Goal: Transaction & Acquisition: Purchase product/service

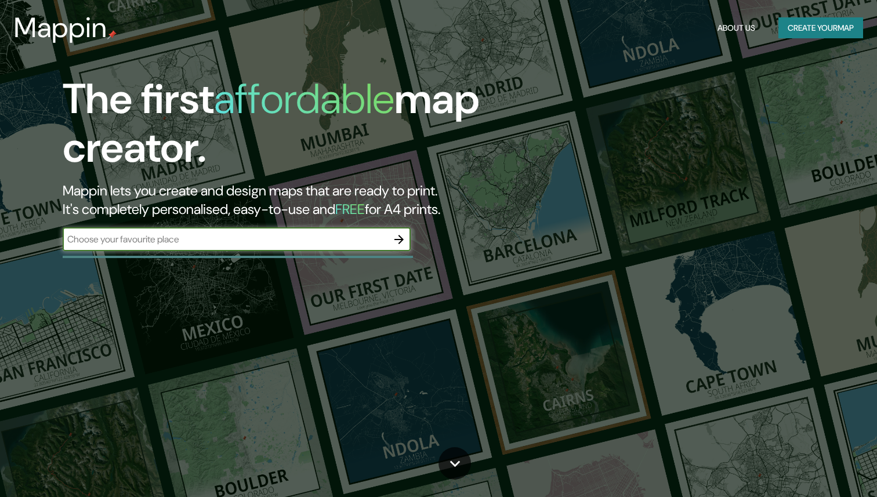
click at [276, 245] on input "text" at bounding box center [225, 239] width 325 height 13
click at [275, 242] on input "text" at bounding box center [225, 239] width 325 height 13
paste input "[STREET_ADDRESS][PERSON_NAME]"
type input "[STREET_ADDRESS][PERSON_NAME]"
click at [403, 241] on icon "button" at bounding box center [399, 240] width 14 height 14
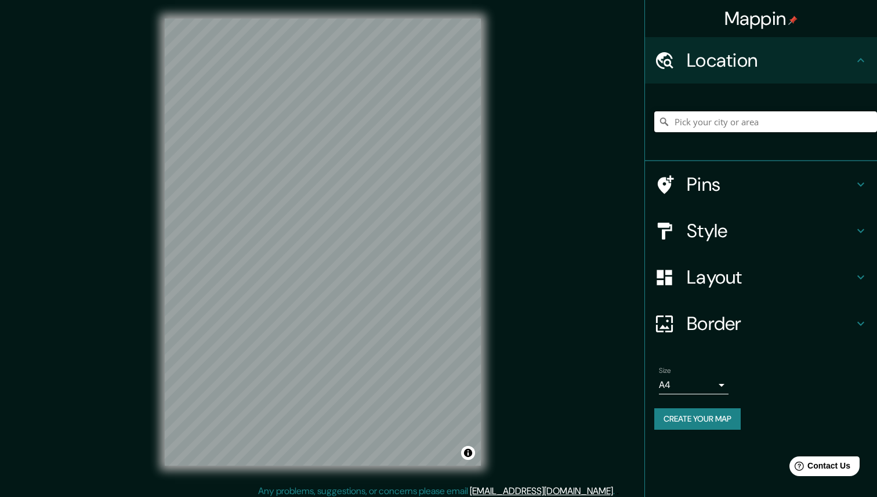
click at [712, 127] on input "Pick your city or area" at bounding box center [765, 121] width 223 height 21
paste input "[STREET_ADDRESS][PERSON_NAME]"
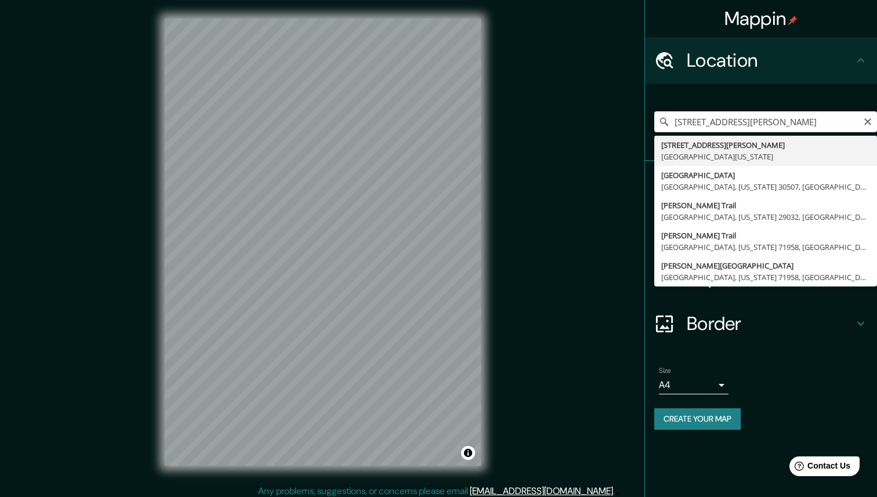
type input "[STREET_ADDRESS][PERSON_NAME][US_STATE]"
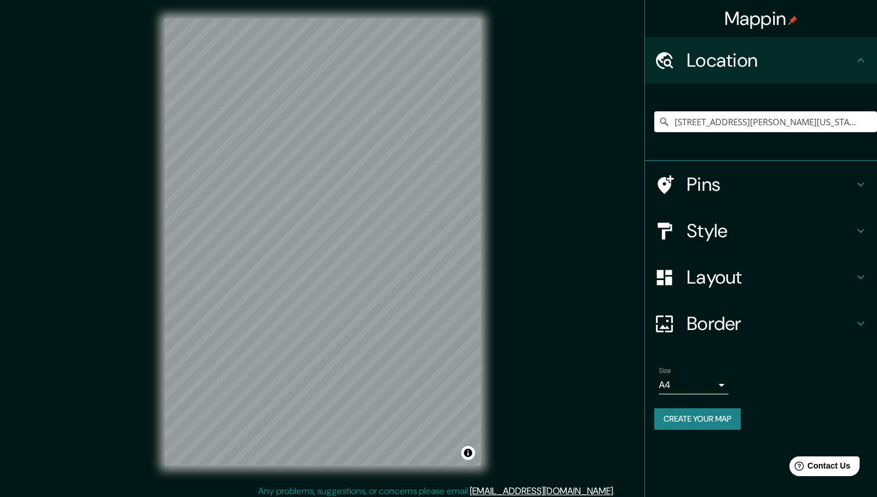
click at [712, 424] on button "Create your map" at bounding box center [697, 418] width 86 height 21
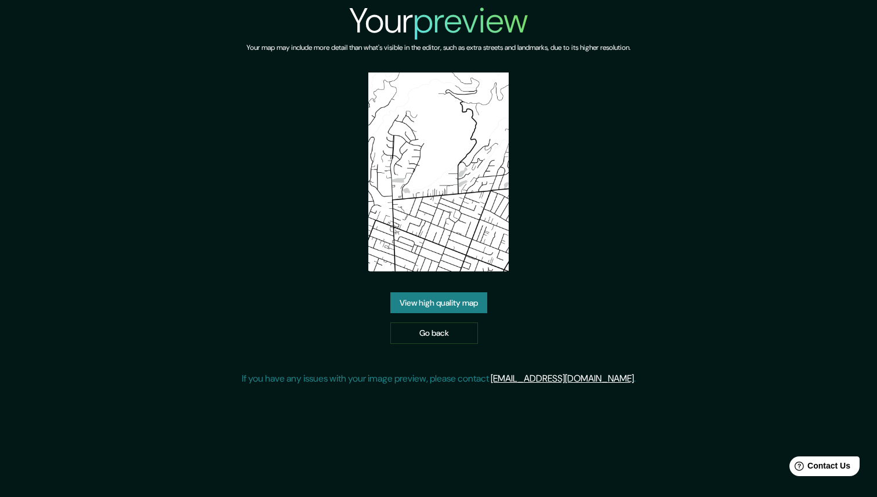
click at [458, 305] on link "View high quality map" at bounding box center [438, 302] width 97 height 21
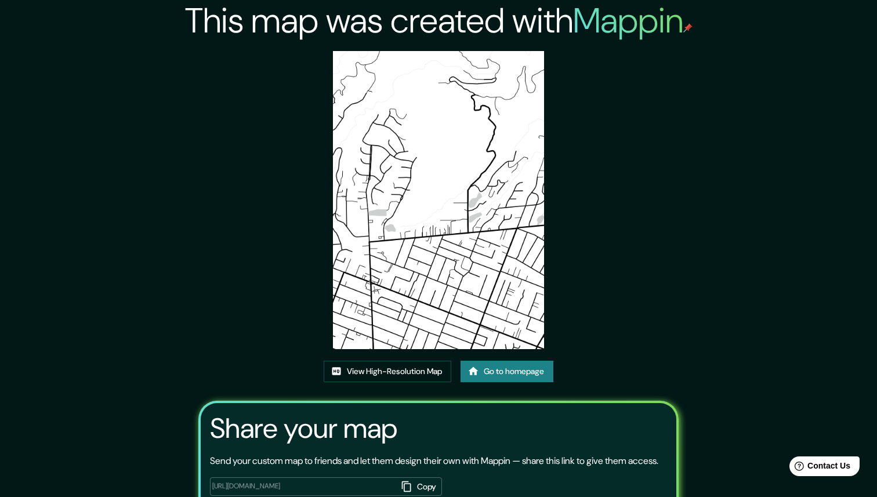
click at [447, 256] on img at bounding box center [438, 200] width 211 height 298
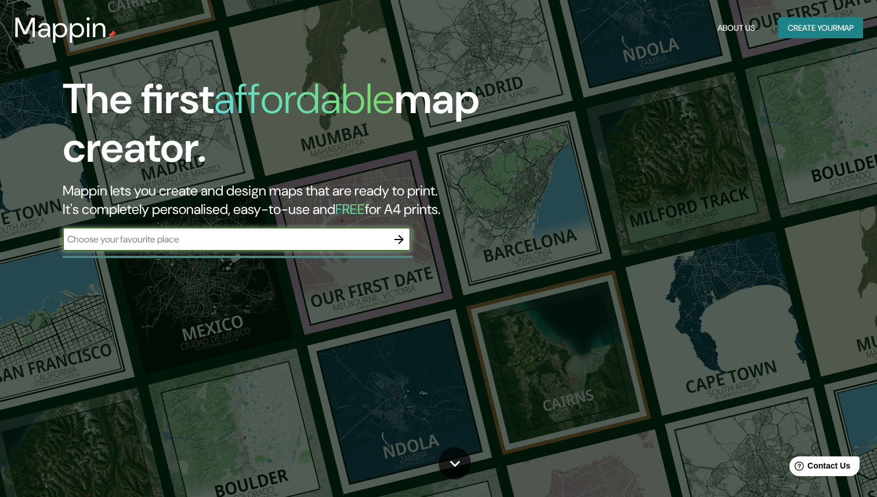
click at [379, 237] on input "text" at bounding box center [225, 239] width 325 height 13
type input "altadena"
click at [401, 237] on icon "button" at bounding box center [399, 240] width 14 height 14
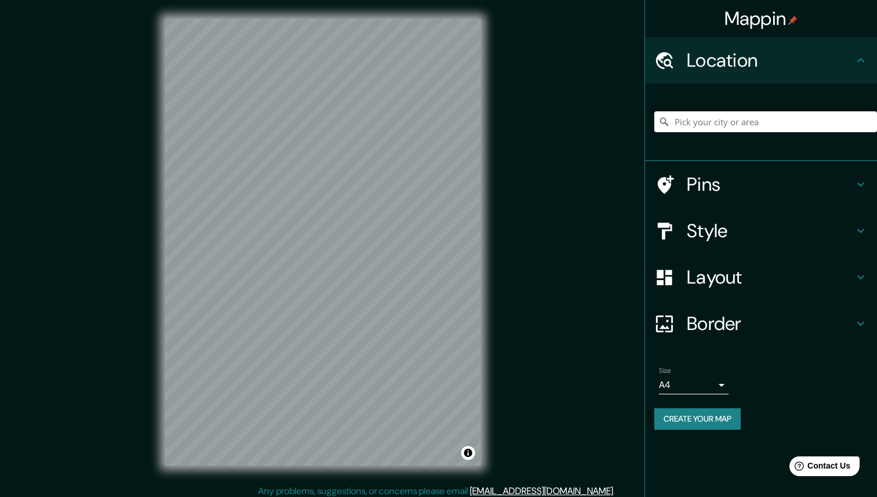
click at [700, 135] on div at bounding box center [765, 122] width 223 height 58
click at [697, 126] on input "Pick your city or area" at bounding box center [765, 121] width 223 height 21
paste input "[STREET_ADDRESS][PERSON_NAME]"
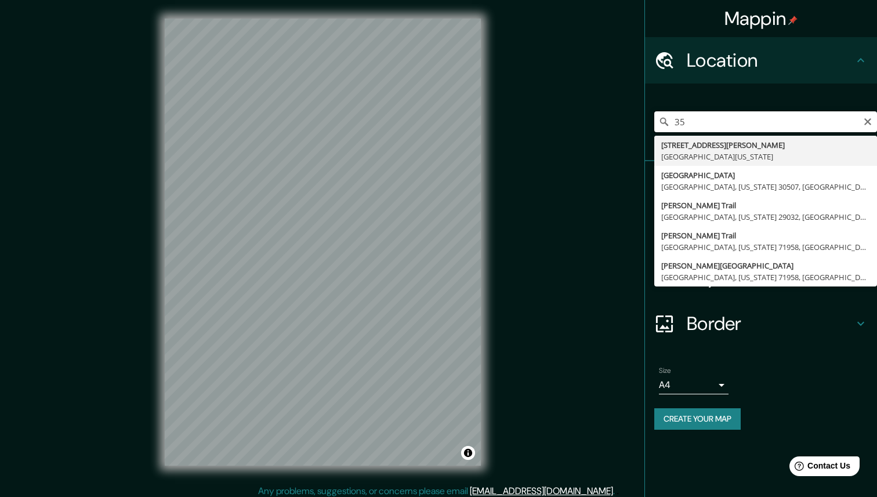
type input "3"
type input "Altadena, California, United States"
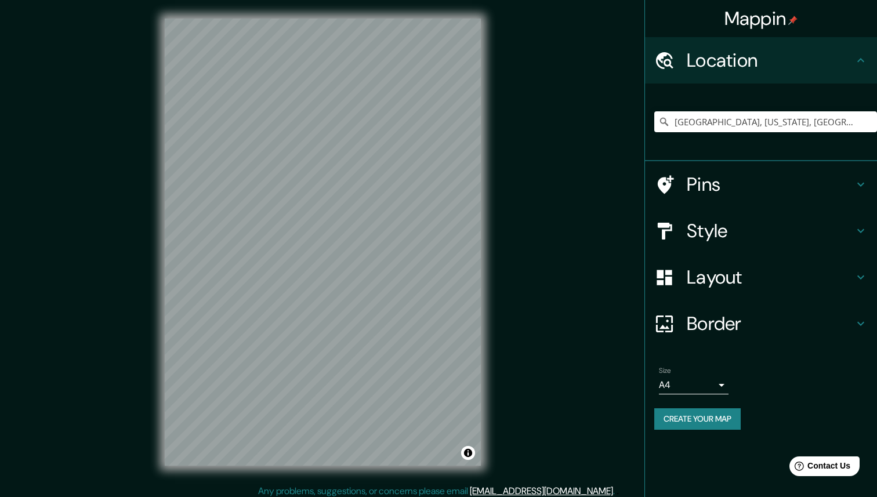
click at [725, 419] on button "Create your map" at bounding box center [697, 418] width 86 height 21
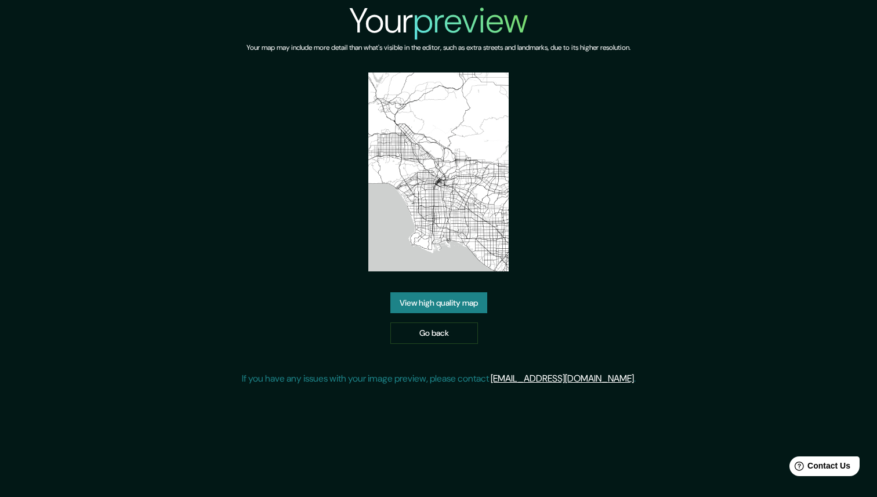
click at [430, 173] on img at bounding box center [438, 172] width 141 height 199
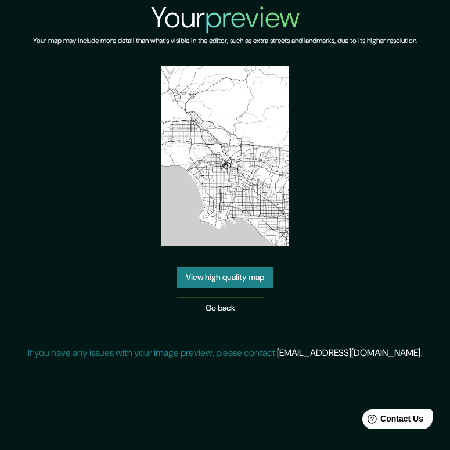
click at [170, 253] on div "Your preview Your map may include more detail than what's visible in the editor…" at bounding box center [225, 184] width 394 height 369
click at [223, 274] on link "View high quality map" at bounding box center [224, 276] width 97 height 21
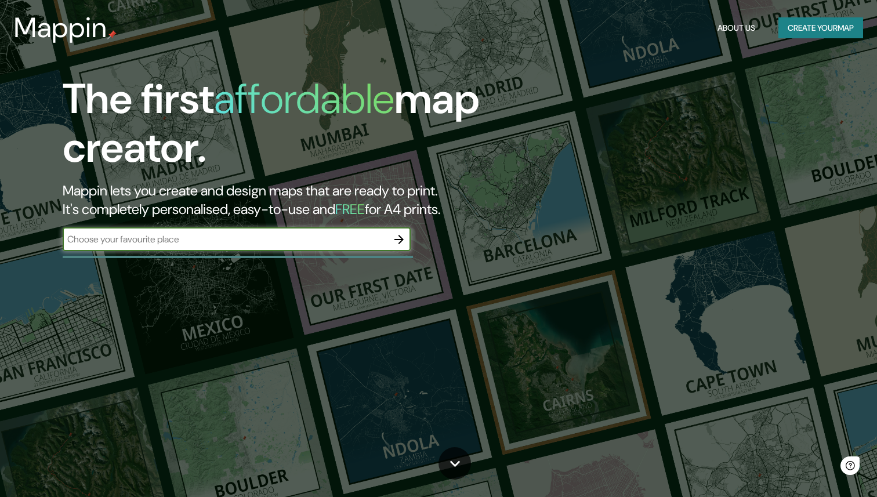
click at [239, 244] on input "text" at bounding box center [225, 239] width 325 height 13
type input "a"
type input "3"
click at [209, 235] on input "text" at bounding box center [225, 239] width 325 height 13
type input "[STREET_ADDRESS][PERSON_NAME]"
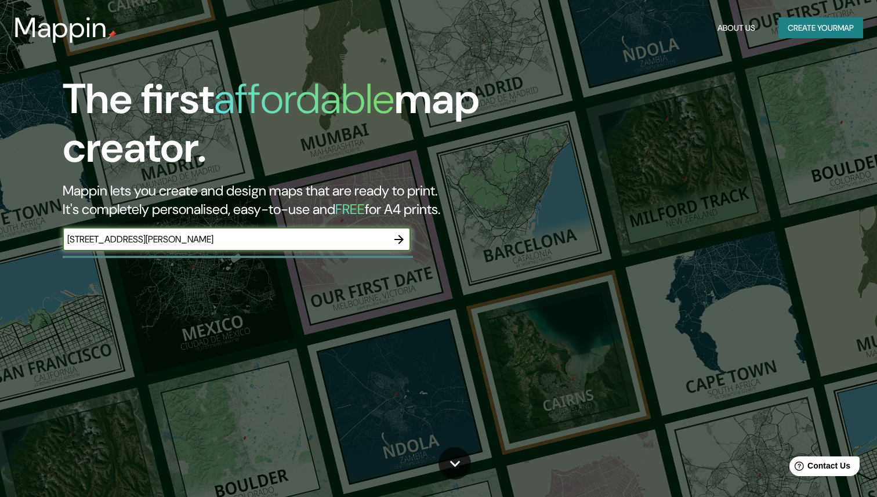
click at [397, 238] on icon "button" at bounding box center [398, 239] width 9 height 9
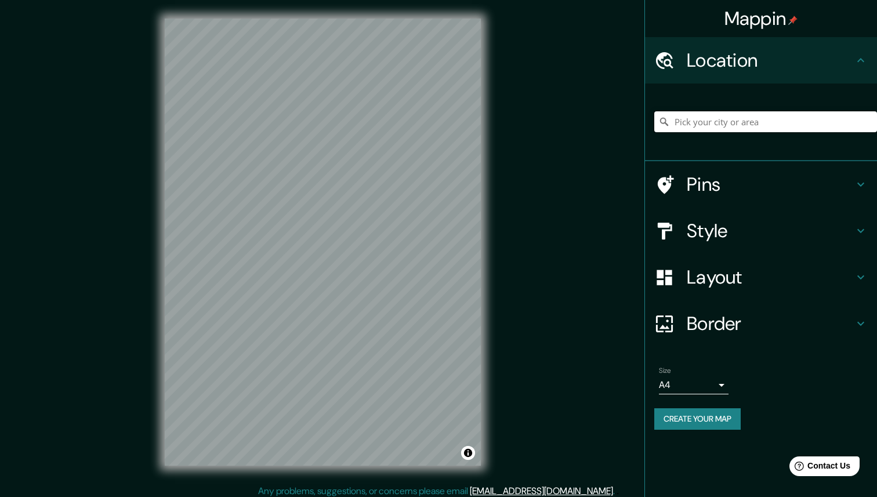
click at [736, 121] on input "Pick your city or area" at bounding box center [765, 121] width 223 height 21
paste input "[STREET_ADDRESS][PERSON_NAME]"
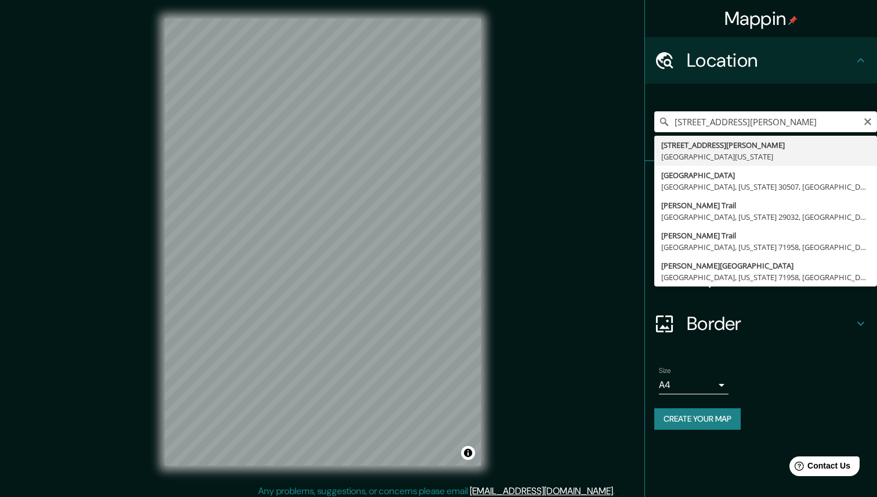
type input "[STREET_ADDRESS][PERSON_NAME][US_STATE]"
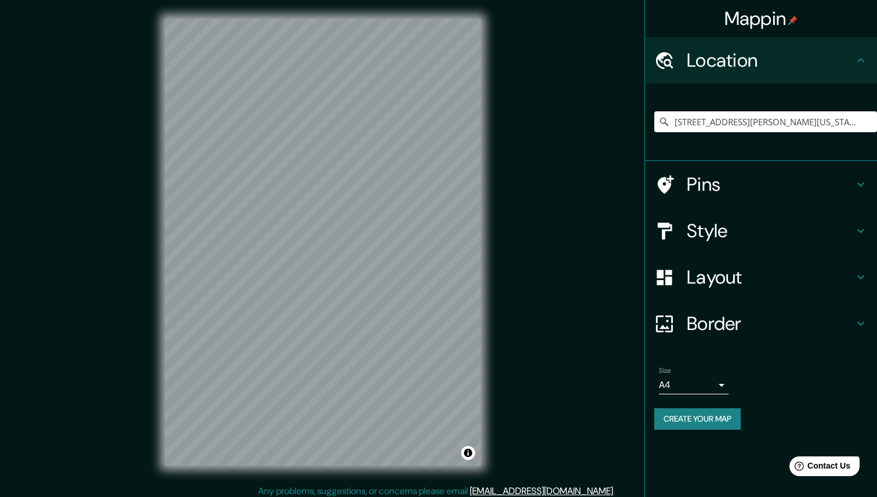
click at [709, 188] on h4 "Pins" at bounding box center [770, 184] width 167 height 23
